Goal: Check status: Check status

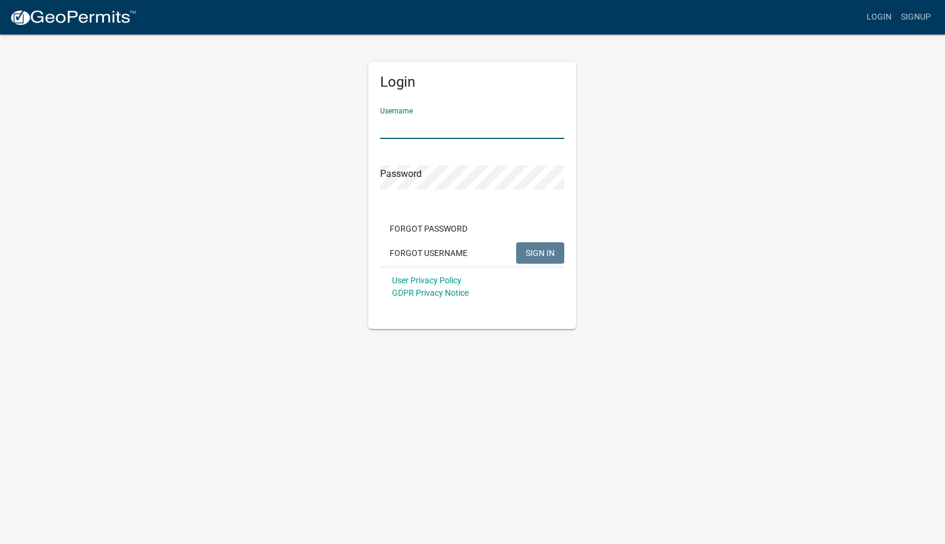
click at [416, 131] on input "Username" at bounding box center [472, 127] width 184 height 24
type input "caries"
click at [516, 242] on button "SIGN IN" at bounding box center [540, 252] width 48 height 21
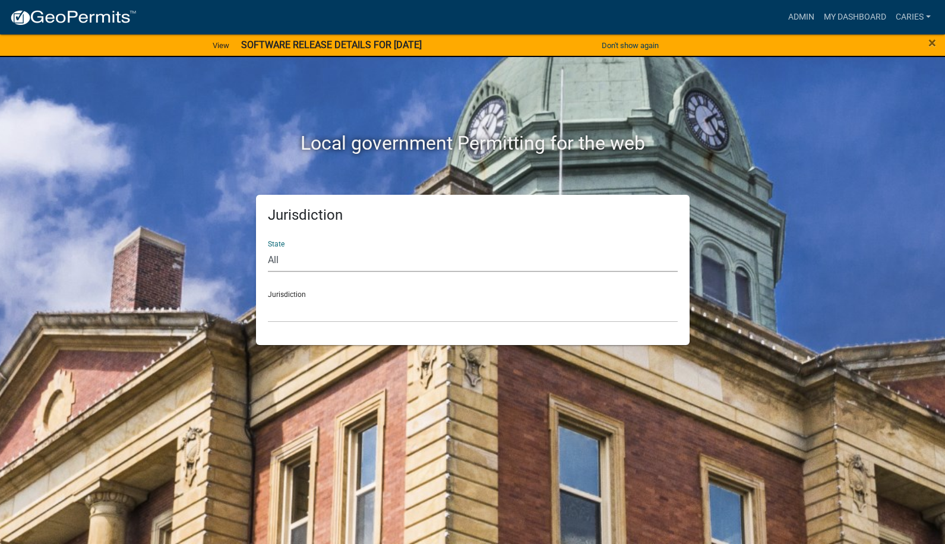
click at [451, 260] on select "All [US_STATE] [US_STATE] [US_STATE] [US_STATE] [US_STATE] [US_STATE] [US_STATE…" at bounding box center [473, 260] width 410 height 24
select select "[US_STATE]"
click at [268, 248] on select "All [US_STATE] [US_STATE] [US_STATE] [US_STATE] [US_STATE] [US_STATE] [US_STATE…" at bounding box center [473, 260] width 410 height 24
click at [383, 311] on select "[GEOGRAPHIC_DATA], [US_STATE] [GEOGRAPHIC_DATA], [US_STATE] [GEOGRAPHIC_DATA], …" at bounding box center [473, 310] width 410 height 24
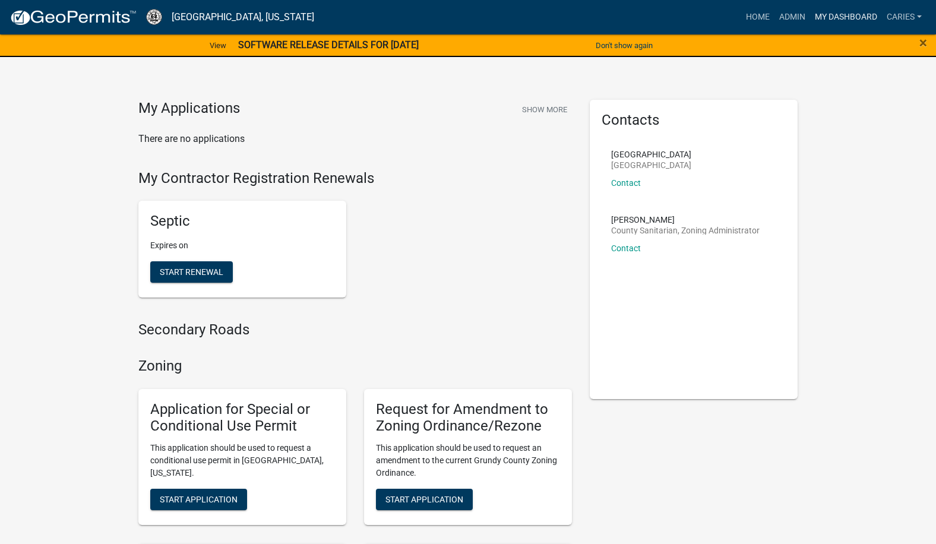
click at [842, 15] on link "My Dashboard" at bounding box center [846, 17] width 72 height 23
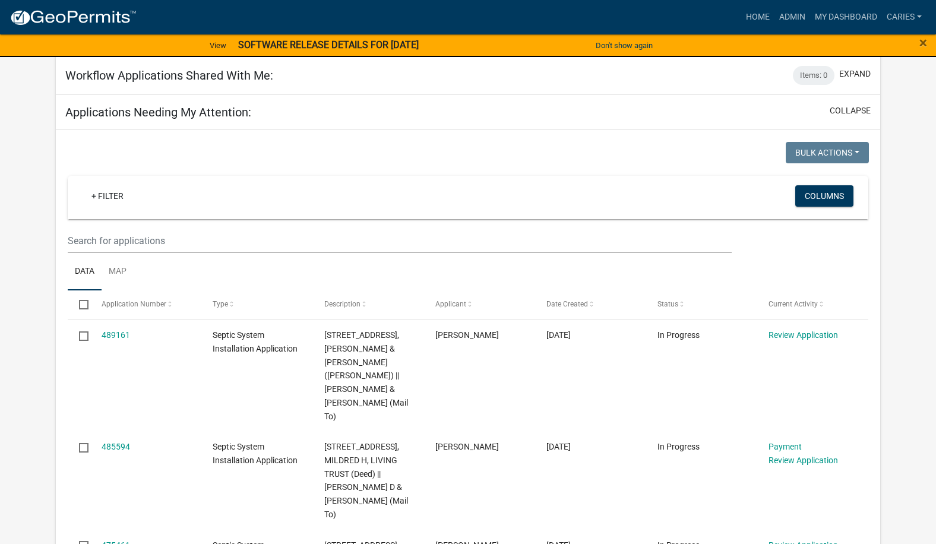
scroll to position [772, 0]
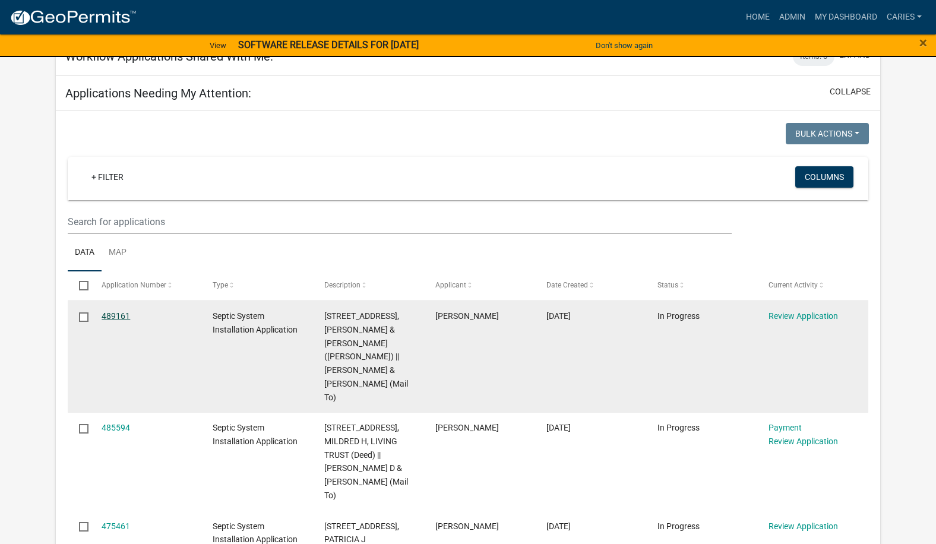
click at [125, 315] on link "489161" at bounding box center [116, 316] width 29 height 10
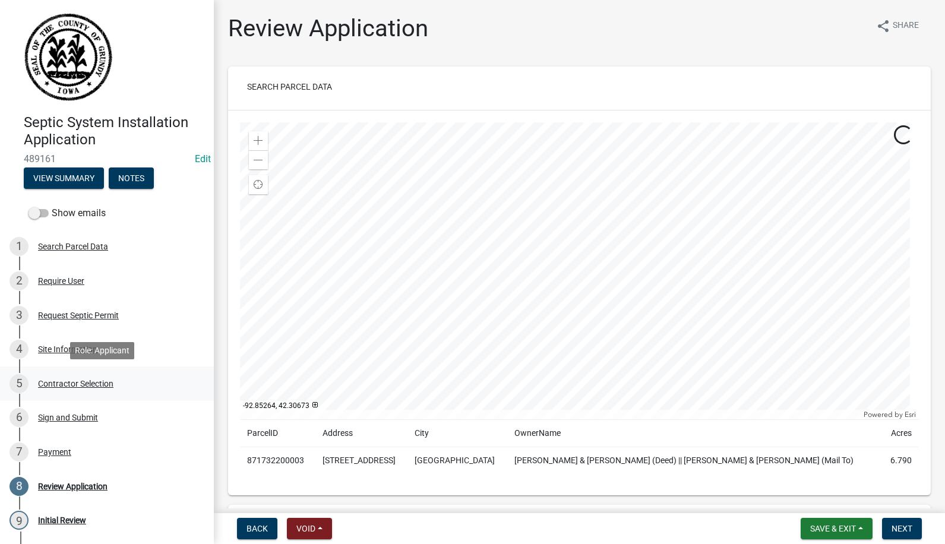
click at [58, 382] on div "Contractor Selection" at bounding box center [75, 384] width 75 height 8
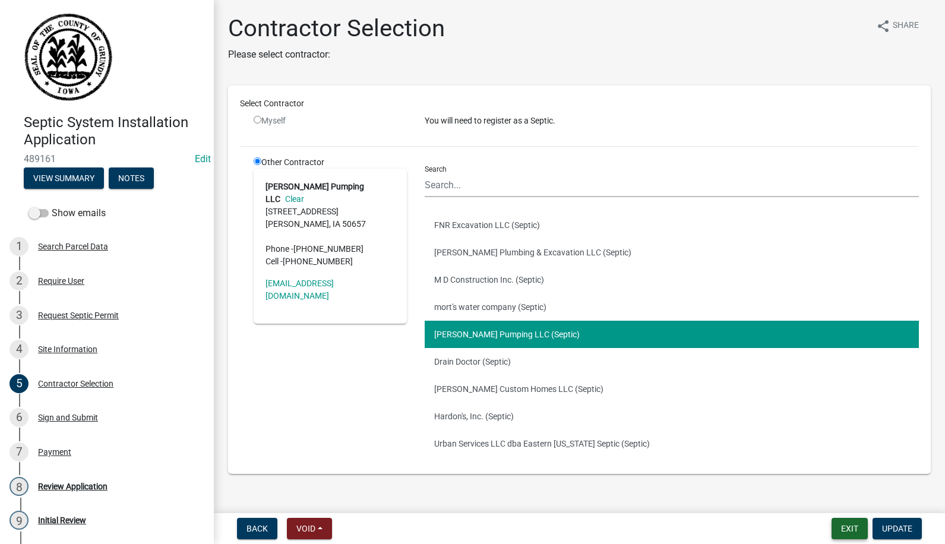
click at [846, 529] on button "Exit" at bounding box center [850, 528] width 36 height 21
